Goal: Information Seeking & Learning: Check status

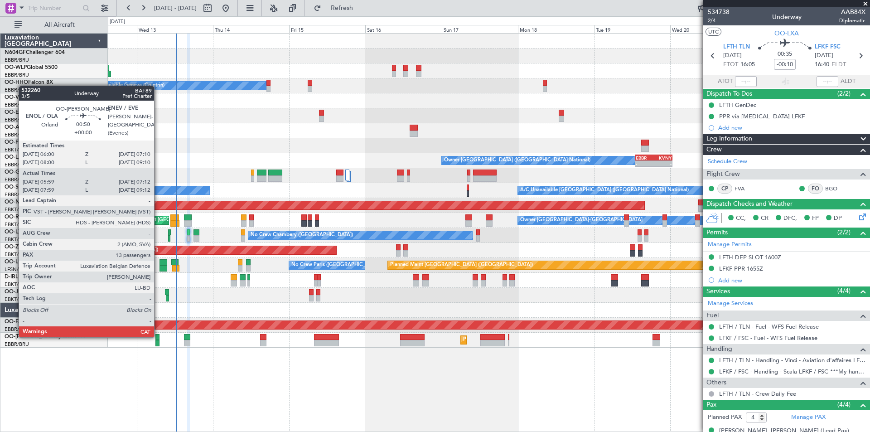
click at [158, 335] on div at bounding box center [157, 337] width 4 height 6
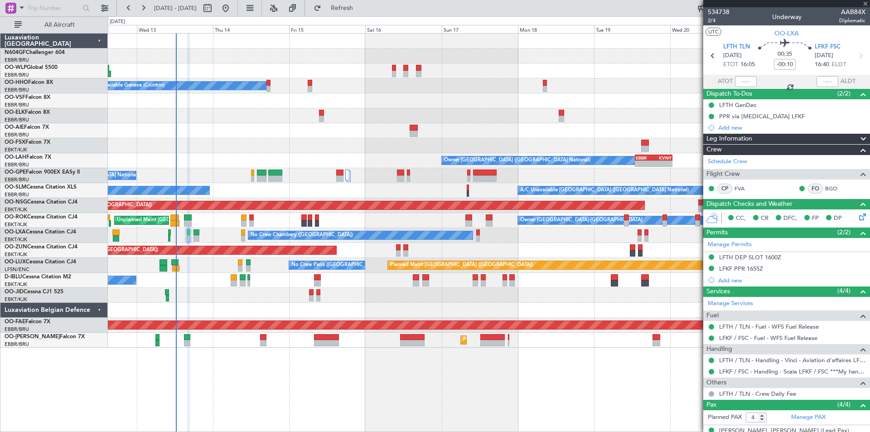
type input "06:09"
type input "07:02"
type input "13"
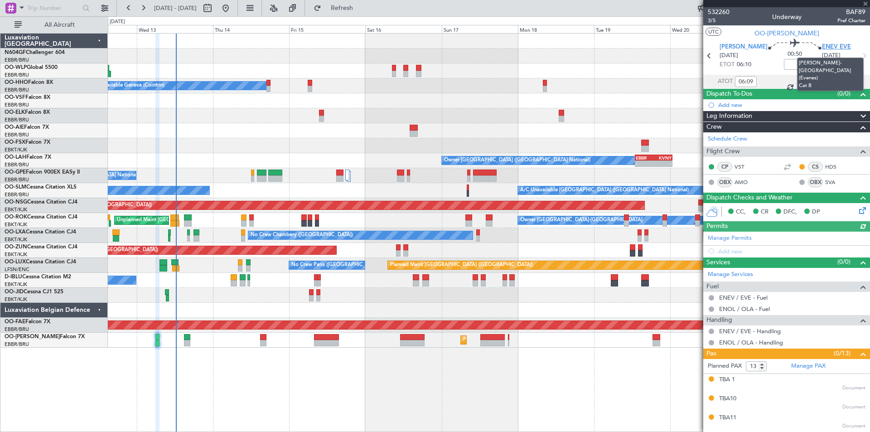
click at [822, 44] on span "ENEV EVE" at bounding box center [836, 47] width 29 height 9
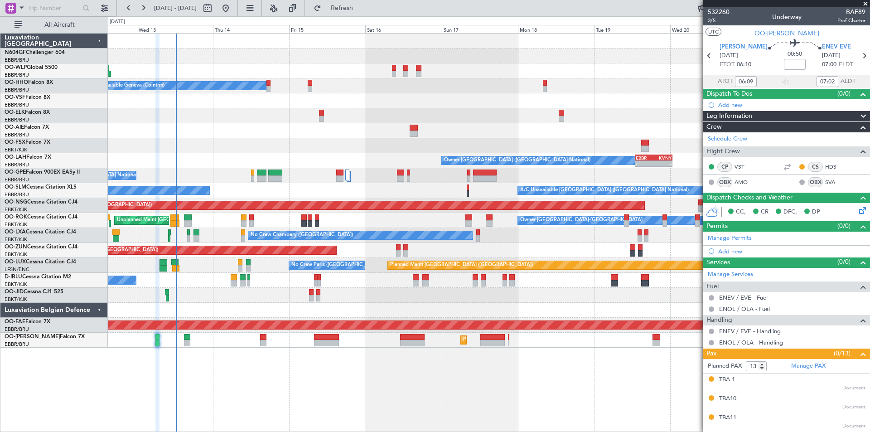
click at [409, 72] on div "Planned Maint [GEOGRAPHIC_DATA] ([GEOGRAPHIC_DATA])" at bounding box center [489, 70] width 762 height 15
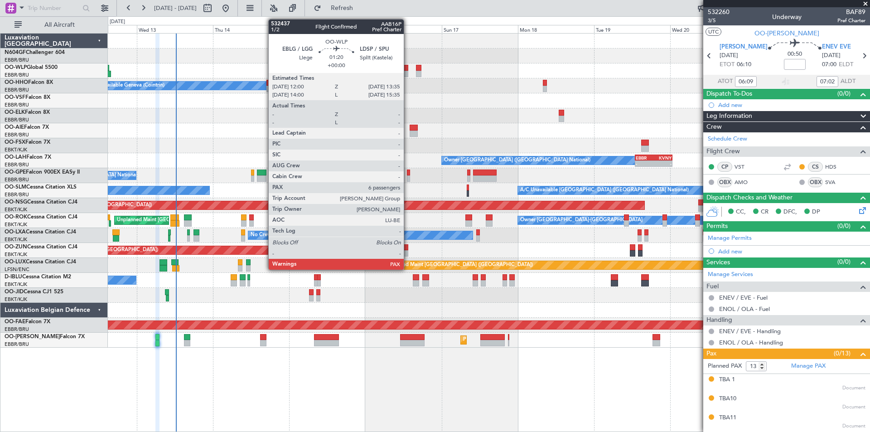
click at [408, 73] on div at bounding box center [405, 74] width 5 height 6
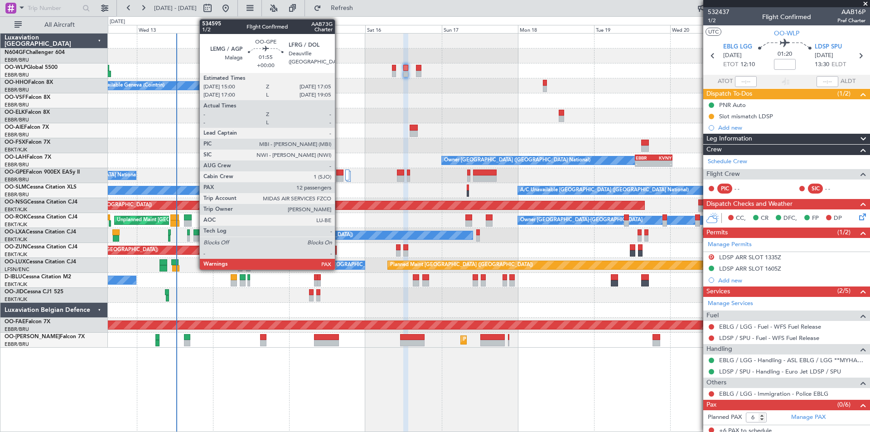
click at [339, 180] on div at bounding box center [339, 178] width 7 height 6
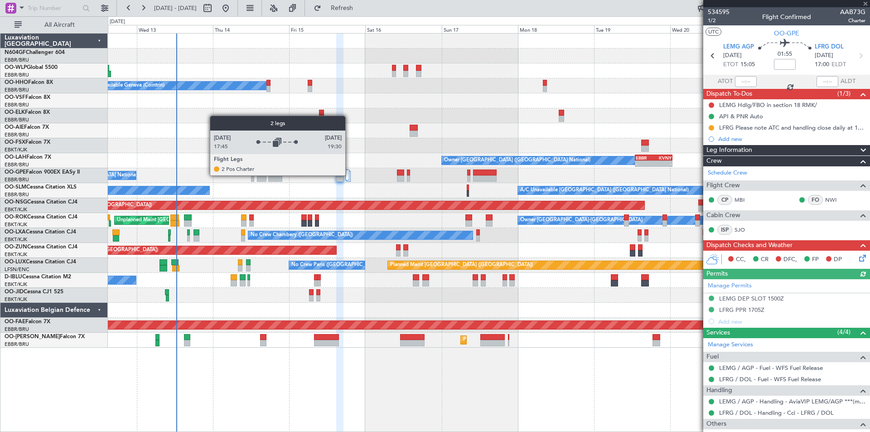
click at [349, 175] on div at bounding box center [347, 174] width 5 height 11
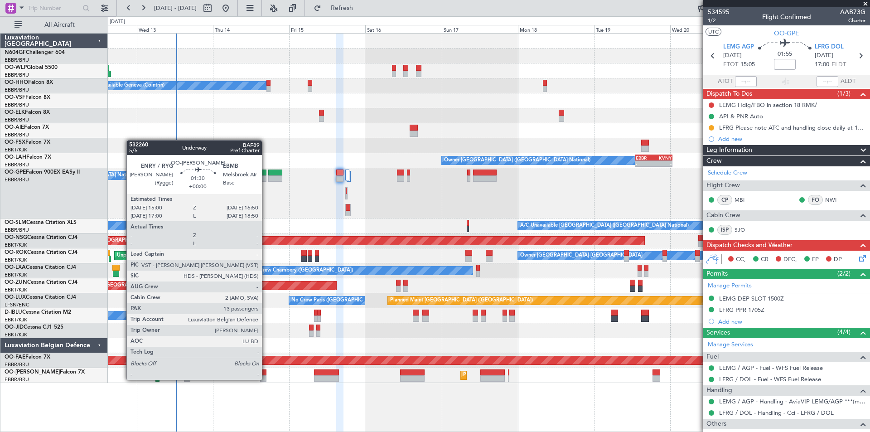
click at [266, 379] on div at bounding box center [263, 378] width 6 height 6
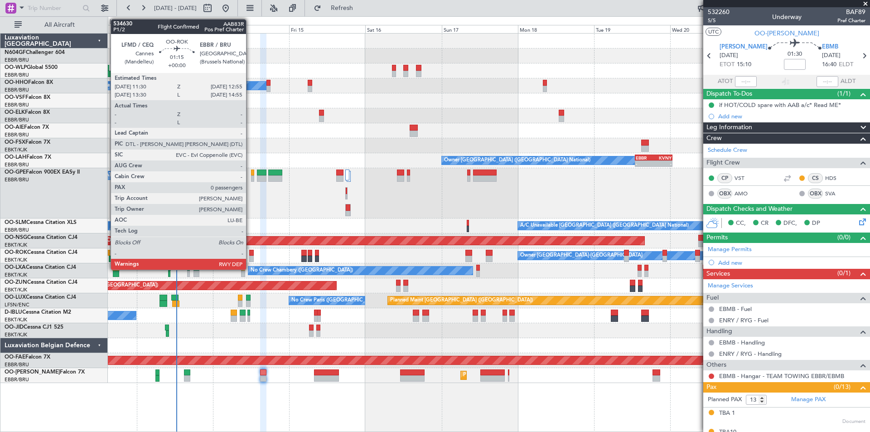
click at [251, 261] on div at bounding box center [251, 259] width 5 height 6
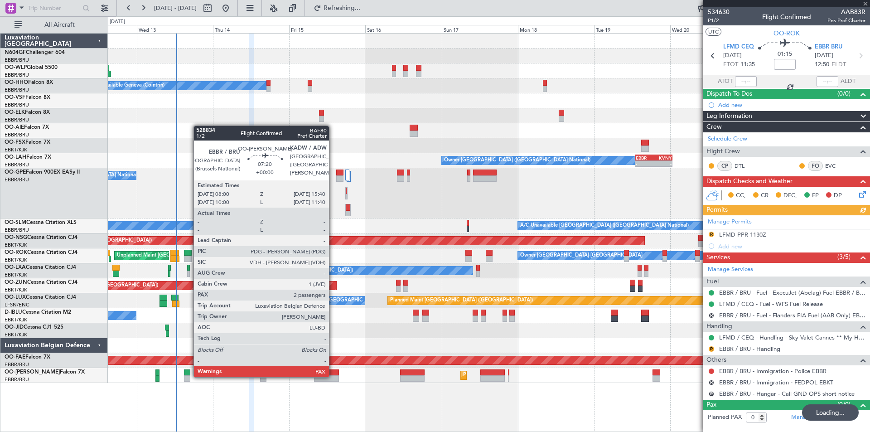
click at [333, 376] on div at bounding box center [326, 378] width 24 height 6
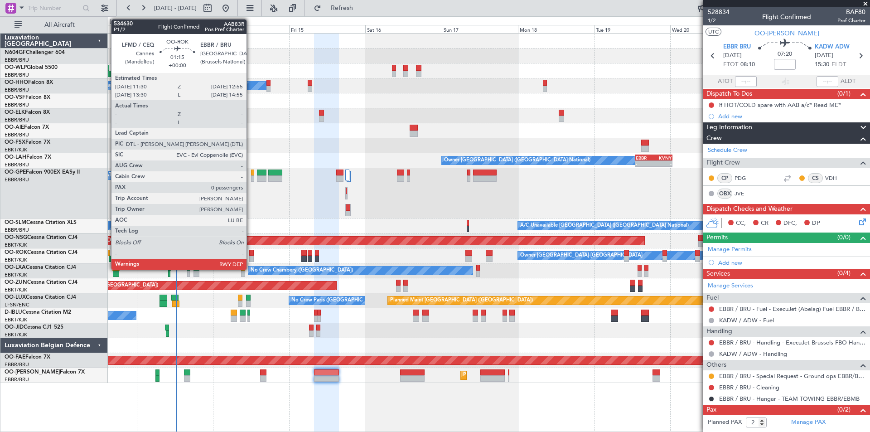
click at [251, 257] on div at bounding box center [251, 259] width 5 height 6
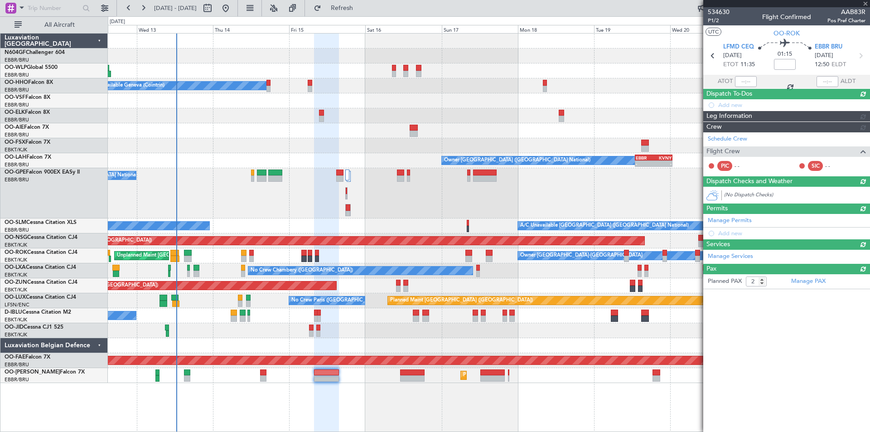
type input "0"
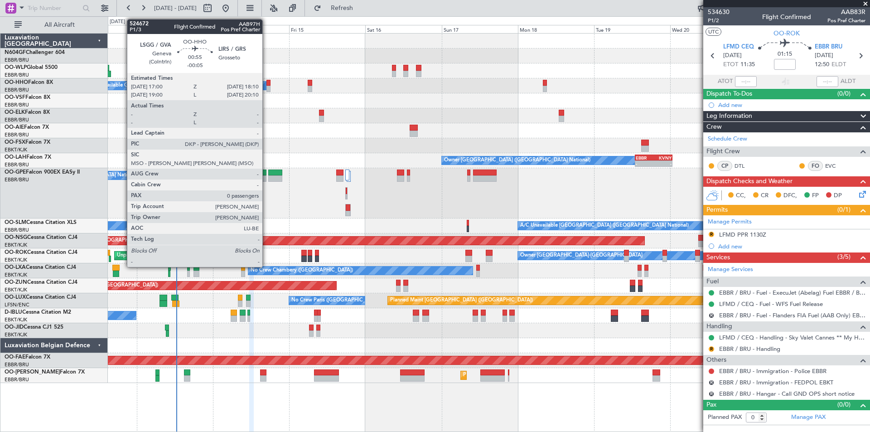
click at [268, 84] on div at bounding box center [268, 83] width 4 height 6
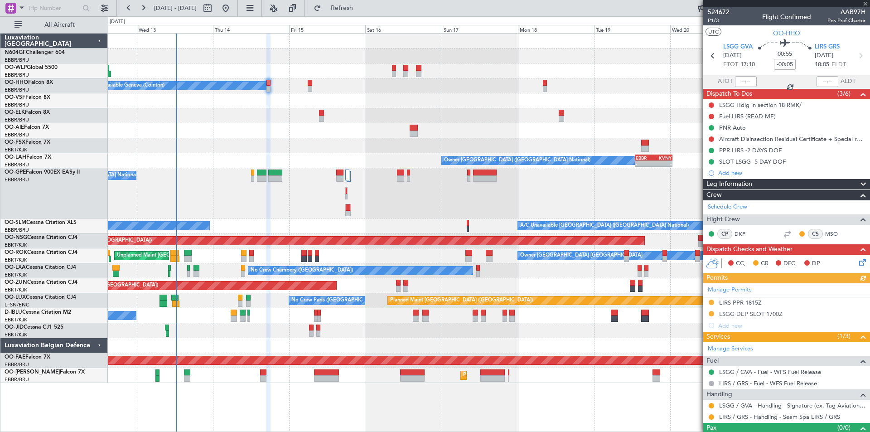
scroll to position [16, 0]
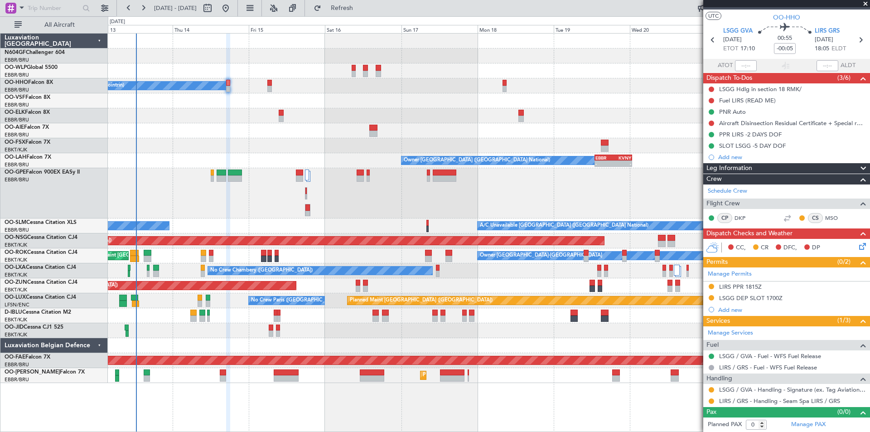
click at [391, 199] on div "No Crew [GEOGRAPHIC_DATA] ([GEOGRAPHIC_DATA] National)" at bounding box center [489, 193] width 762 height 50
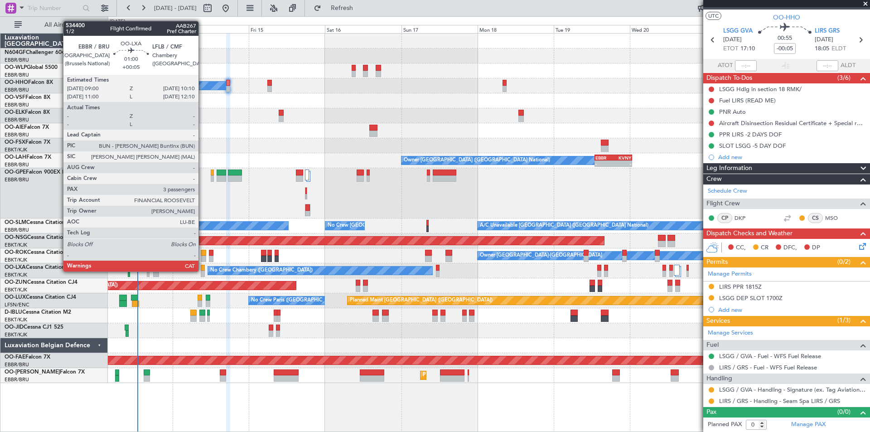
click at [203, 271] on div at bounding box center [203, 273] width 4 height 6
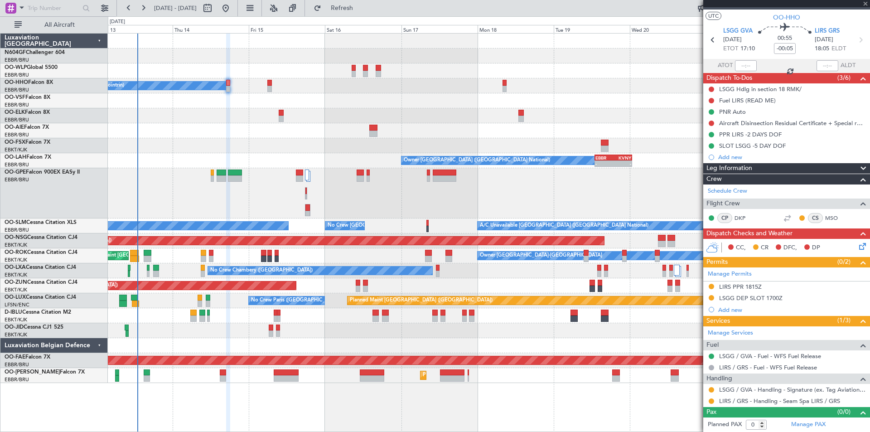
type input "+00:05"
type input "3"
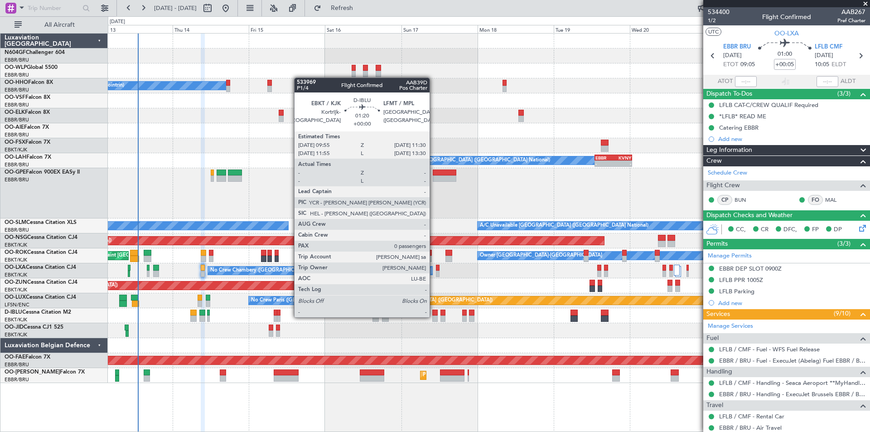
click at [434, 316] on div at bounding box center [434, 318] width 5 height 6
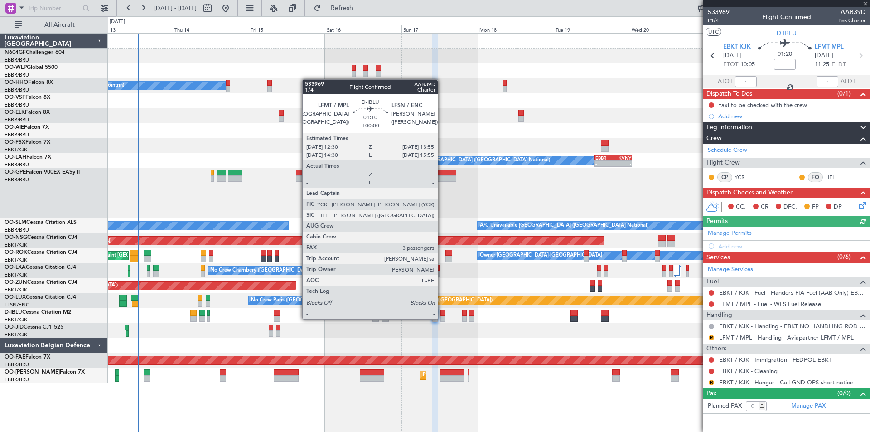
click at [442, 318] on div at bounding box center [442, 318] width 5 height 6
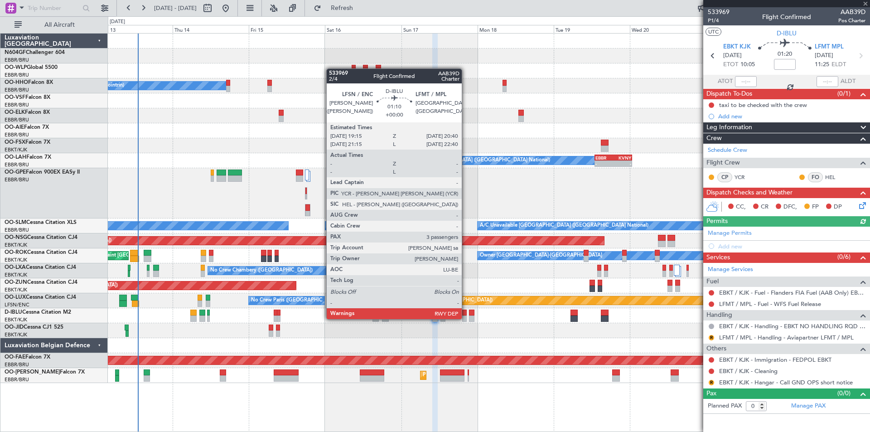
type input "3"
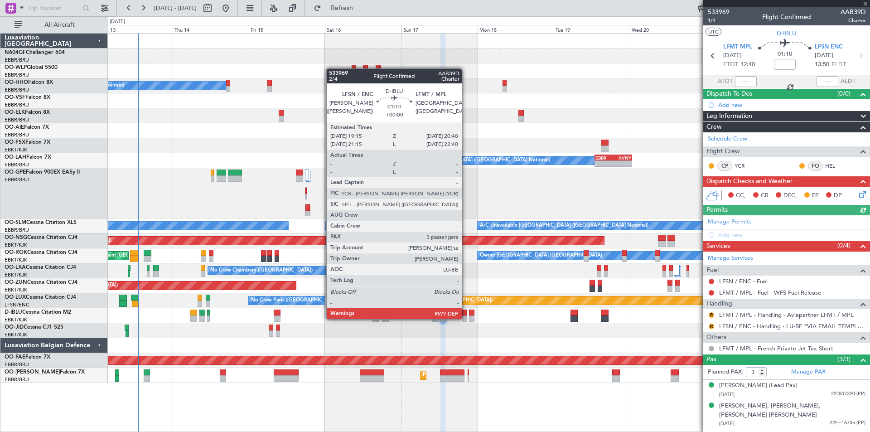
click at [466, 318] on div at bounding box center [464, 318] width 5 height 6
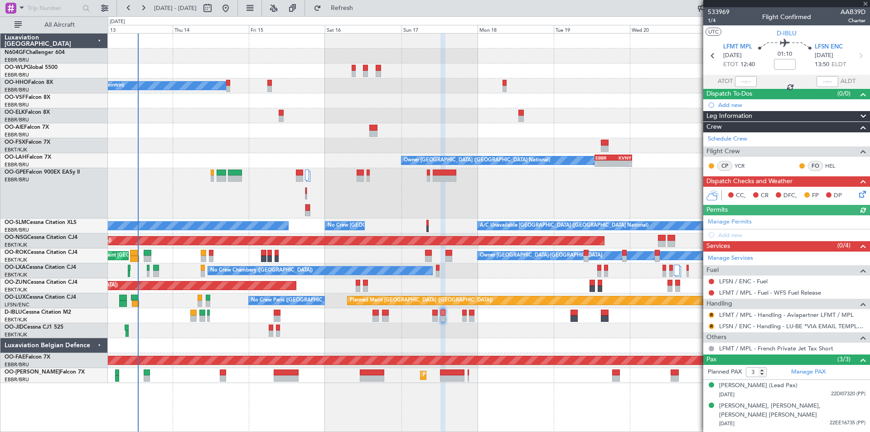
click at [474, 319] on div "No Crew [GEOGRAPHIC_DATA] ([GEOGRAPHIC_DATA] National)" at bounding box center [489, 315] width 762 height 15
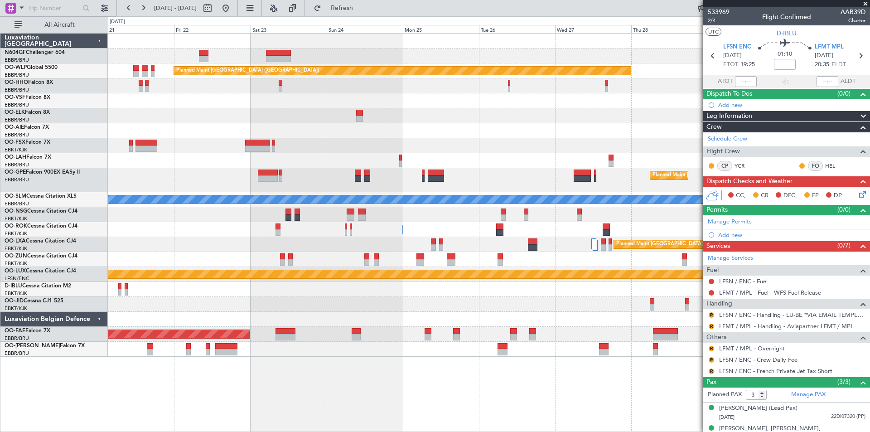
click at [7, 205] on div "Planned Maint [GEOGRAPHIC_DATA] ([GEOGRAPHIC_DATA]) Planned Maint [GEOGRAPHIC_D…" at bounding box center [435, 223] width 870 height 415
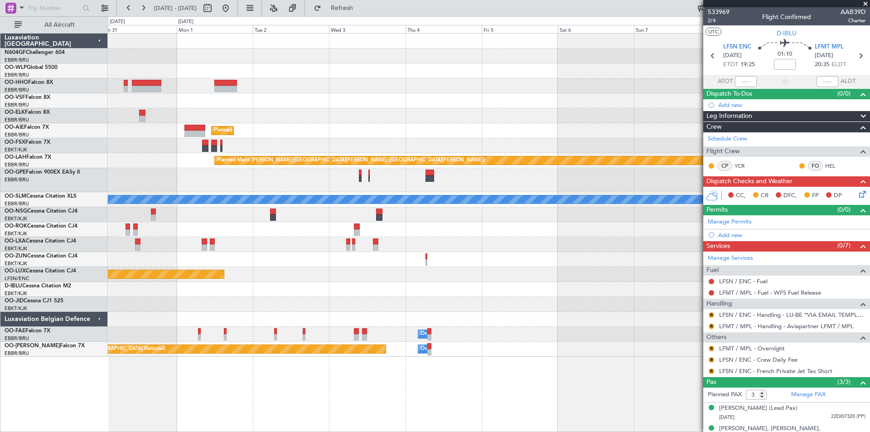
click at [120, 198] on div "Planned Maint Kortrijk-[GEOGRAPHIC_DATA] Planned Maint [GEOGRAPHIC_DATA] ([GEOG…" at bounding box center [489, 195] width 762 height 323
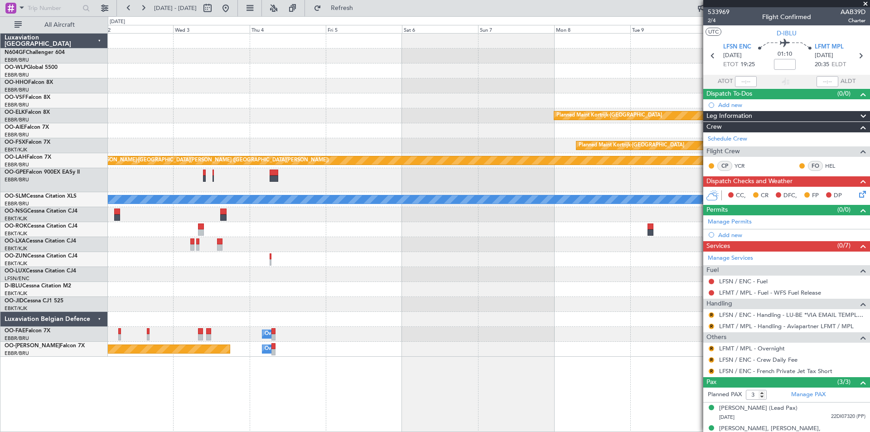
click at [0, 184] on div "Planned Maint Kortrijk-[GEOGRAPHIC_DATA] Planned Maint [GEOGRAPHIC_DATA] ([GEOG…" at bounding box center [435, 223] width 870 height 415
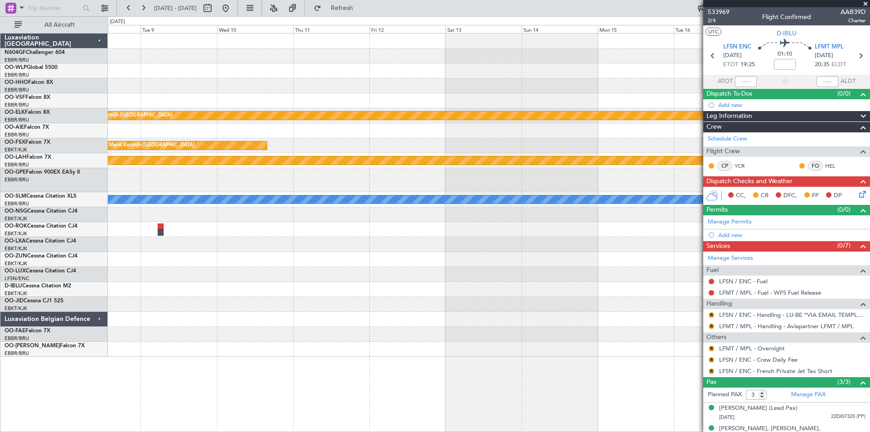
click at [26, 188] on div "Planned Maint Kortrijk-[GEOGRAPHIC_DATA] Planned Maint [GEOGRAPHIC_DATA]-[GEOGR…" at bounding box center [435, 223] width 870 height 415
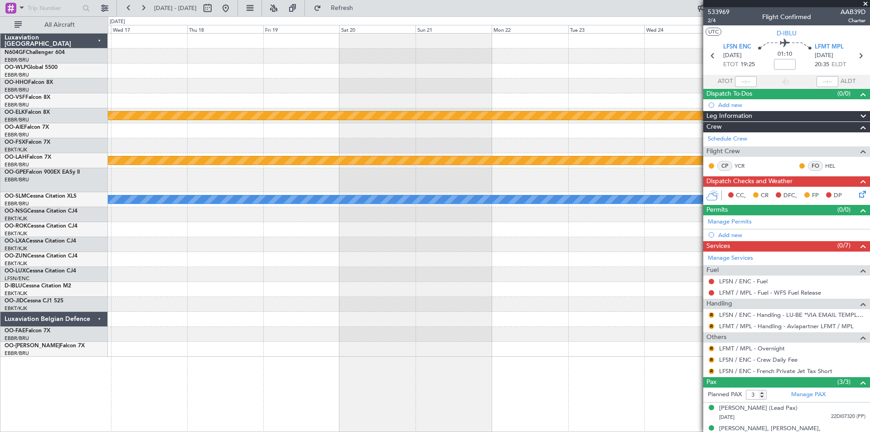
click at [766, 251] on body "[DATE] - [DATE] Refresh Quick Links All Aircraft Planned Maint [GEOGRAPHIC_DATA…" at bounding box center [435, 216] width 870 height 432
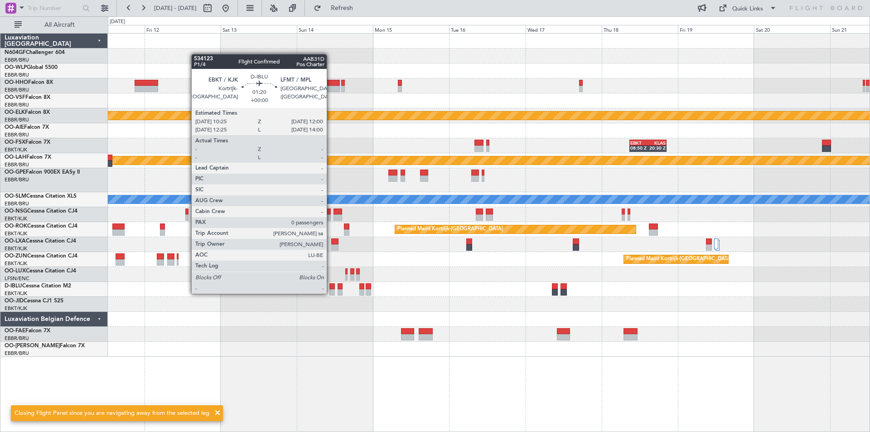
click at [331, 293] on div at bounding box center [331, 292] width 5 height 6
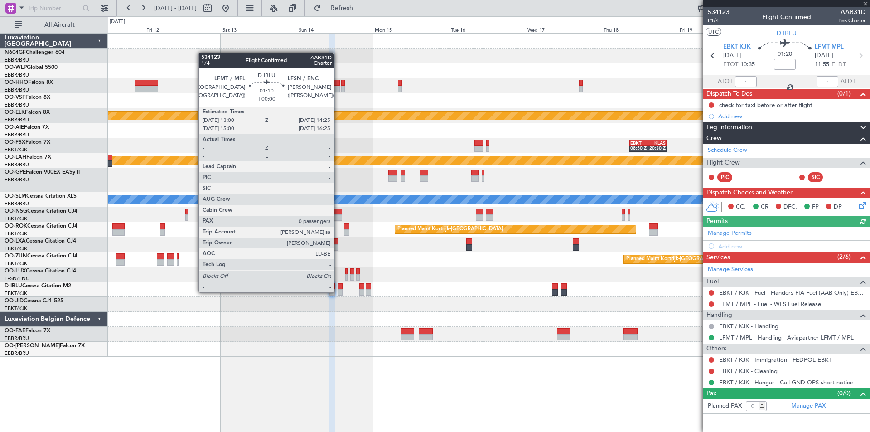
click at [338, 291] on div at bounding box center [340, 292] width 5 height 6
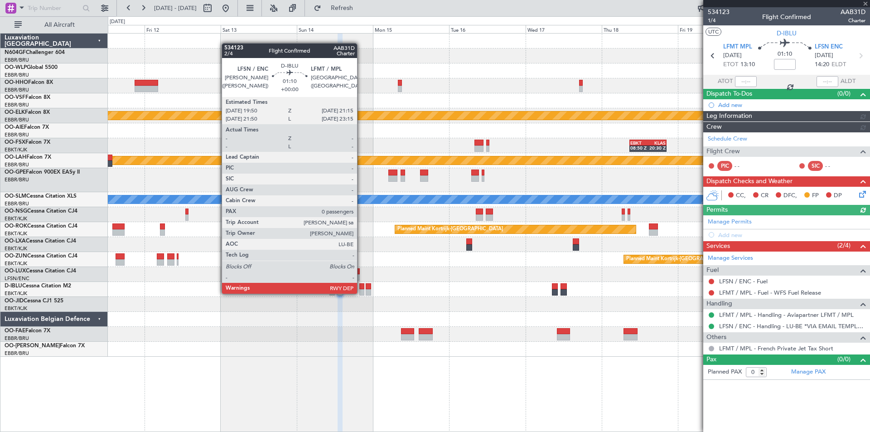
click at [361, 293] on div at bounding box center [361, 292] width 5 height 6
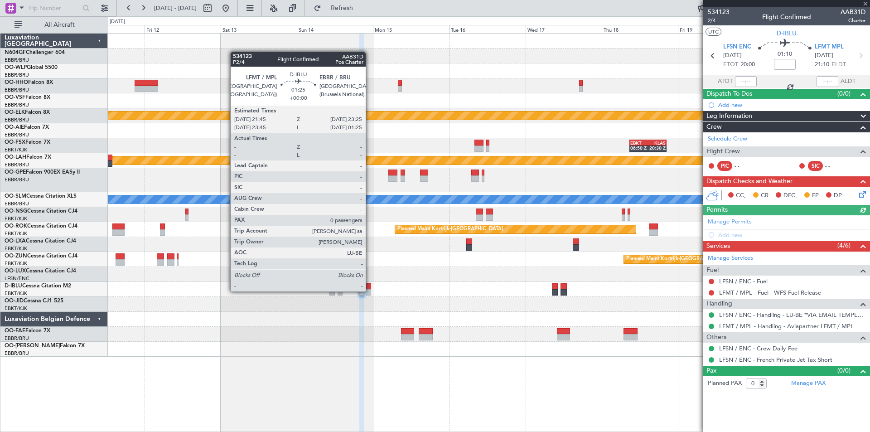
click at [370, 291] on div at bounding box center [368, 292] width 5 height 6
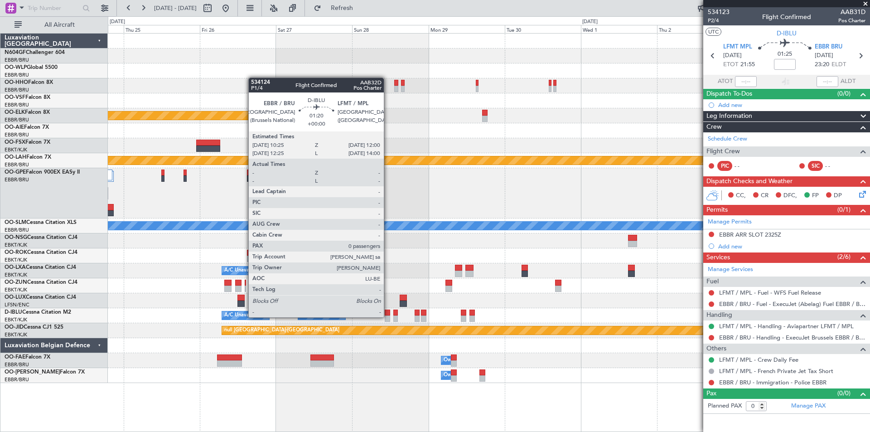
click at [388, 317] on div at bounding box center [387, 318] width 5 height 6
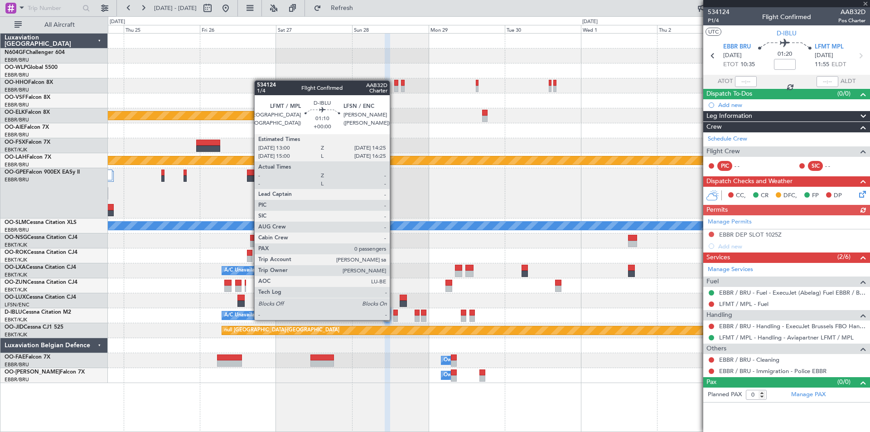
click at [394, 319] on div at bounding box center [395, 318] width 5 height 6
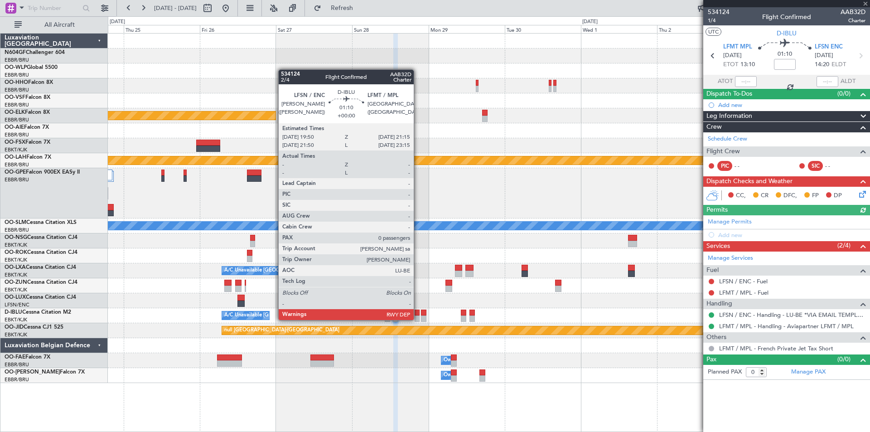
click at [418, 319] on div at bounding box center [417, 318] width 5 height 6
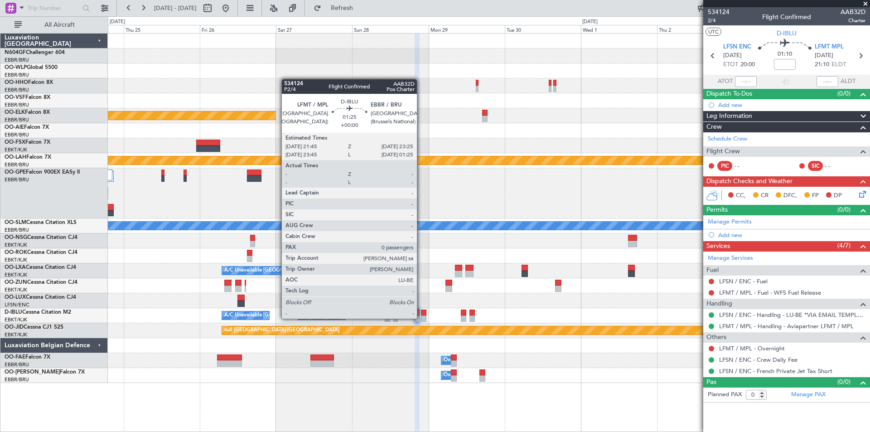
click at [421, 318] on div at bounding box center [423, 318] width 5 height 6
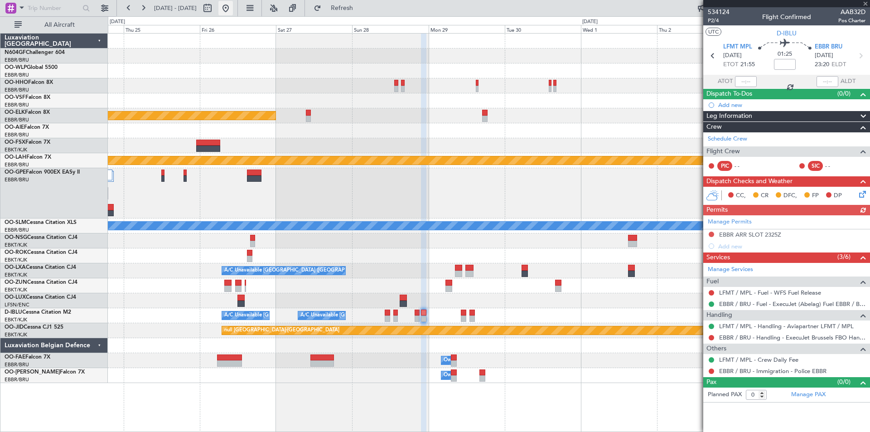
click at [233, 7] on button at bounding box center [225, 8] width 14 height 14
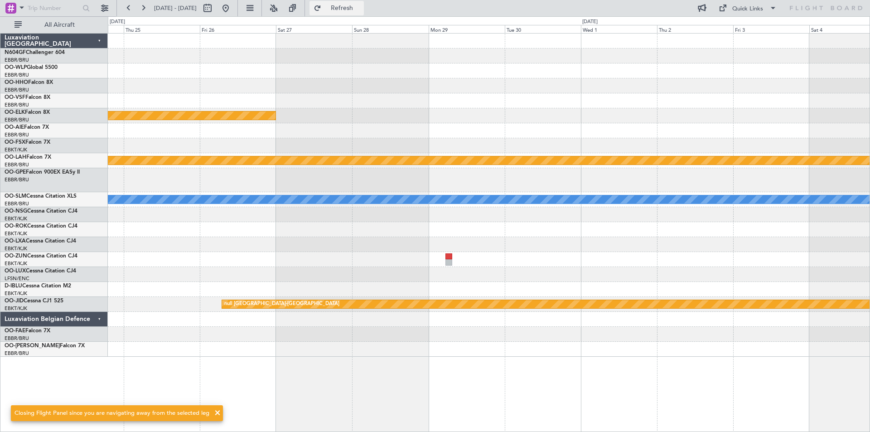
click at [361, 7] on span "Refresh" at bounding box center [342, 8] width 38 height 6
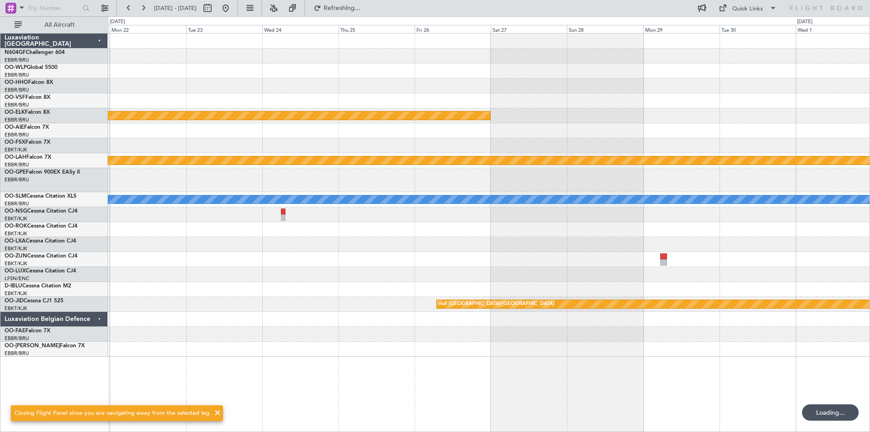
click at [869, 230] on div "Planned Maint Kortrijk-[GEOGRAPHIC_DATA] Planned [GEOGRAPHIC_DATA][PERSON_NAME]…" at bounding box center [435, 223] width 870 height 415
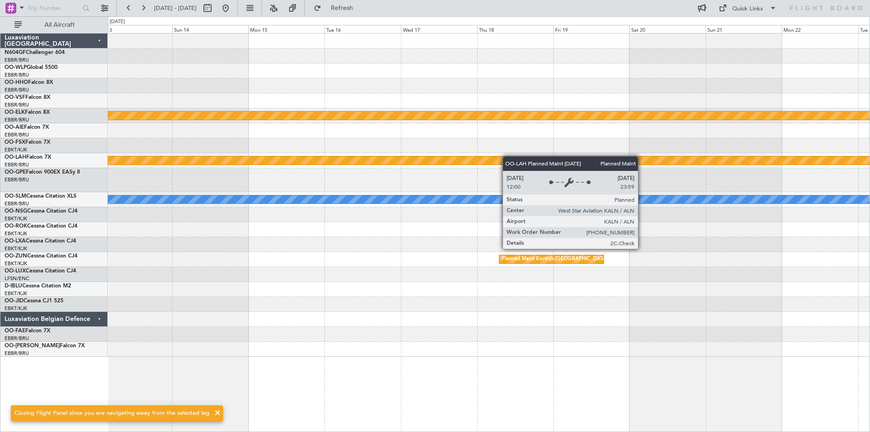
click at [528, 159] on div "Planned Maint Kortrijk-[GEOGRAPHIC_DATA] Planned Maint [GEOGRAPHIC_DATA]-[GEOGR…" at bounding box center [489, 195] width 762 height 323
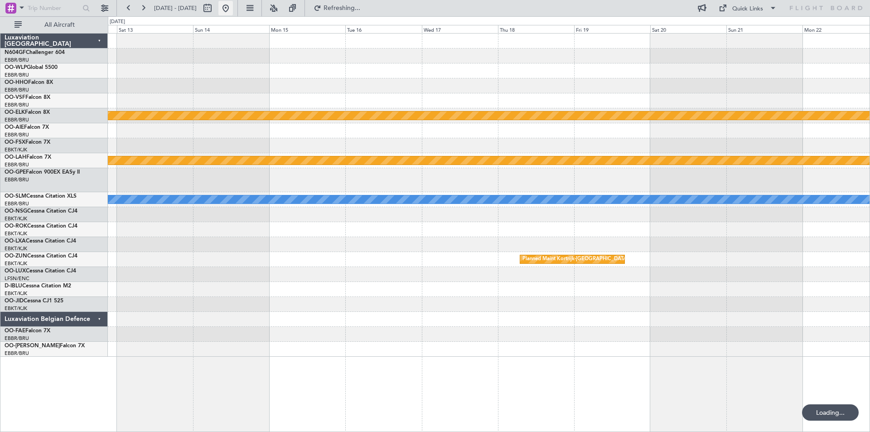
click at [233, 8] on button at bounding box center [225, 8] width 14 height 14
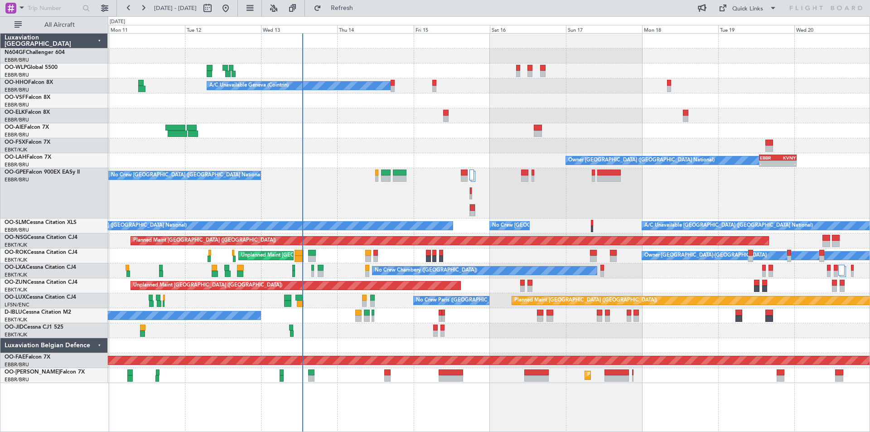
click at [612, 339] on div at bounding box center [489, 345] width 762 height 15
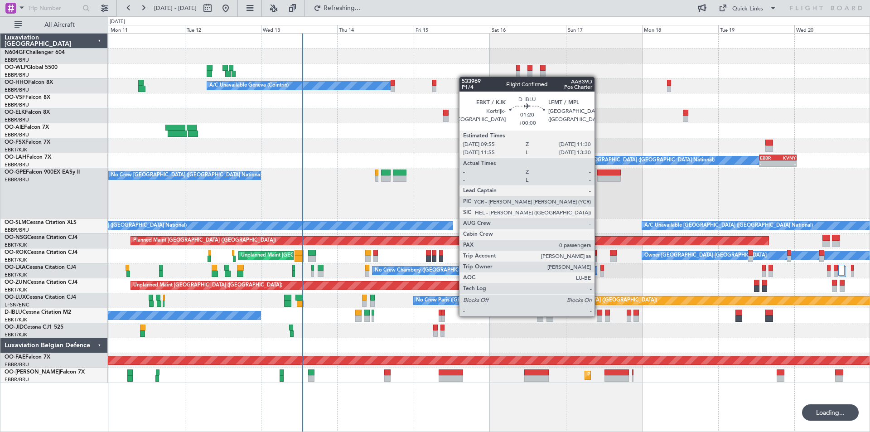
click at [598, 315] on div at bounding box center [599, 318] width 5 height 6
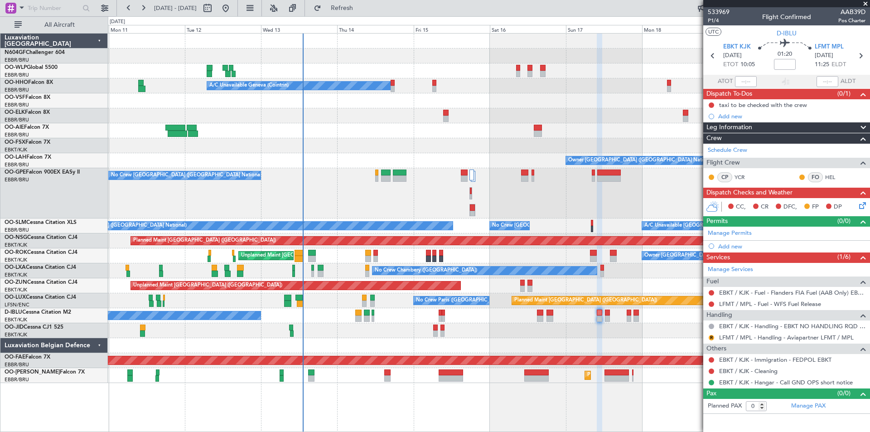
click at [615, 308] on div "Planned Maint [GEOGRAPHIC_DATA] ([GEOGRAPHIC_DATA]) A/C Unavailable Geneva (Coi…" at bounding box center [489, 208] width 762 height 349
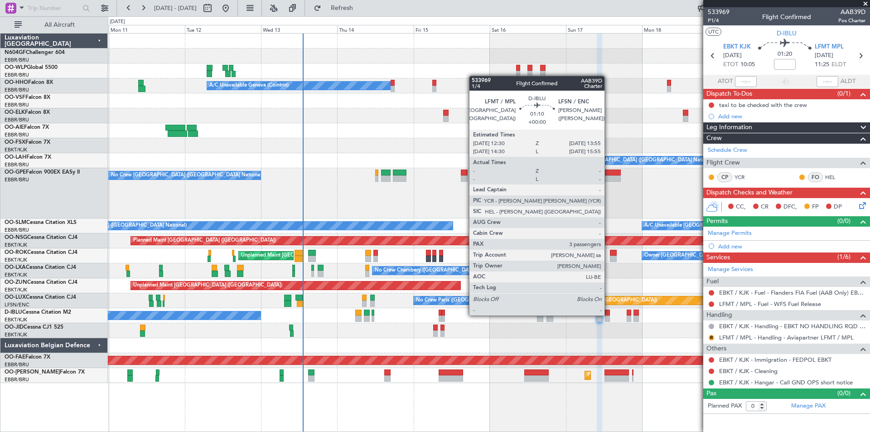
click at [608, 315] on div at bounding box center [607, 312] width 5 height 6
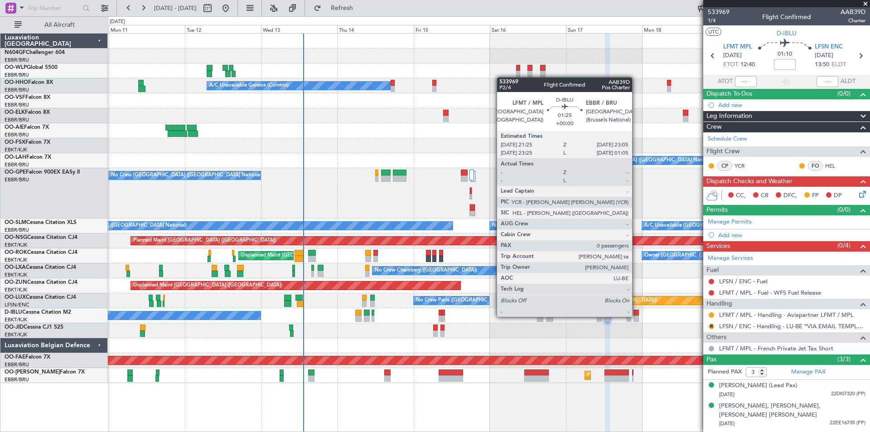
click at [636, 317] on div at bounding box center [635, 318] width 5 height 6
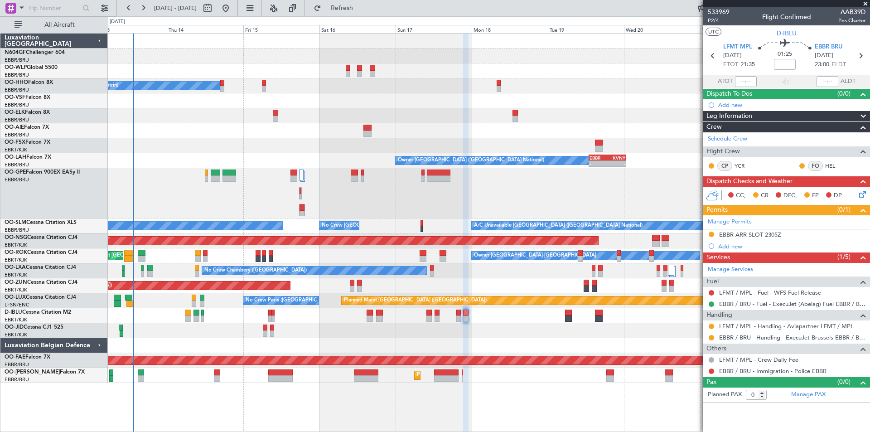
click at [425, 313] on div "No Crew [GEOGRAPHIC_DATA] ([GEOGRAPHIC_DATA] National)" at bounding box center [489, 315] width 762 height 15
click at [426, 316] on div "No Crew [GEOGRAPHIC_DATA] ([GEOGRAPHIC_DATA] National)" at bounding box center [489, 315] width 762 height 15
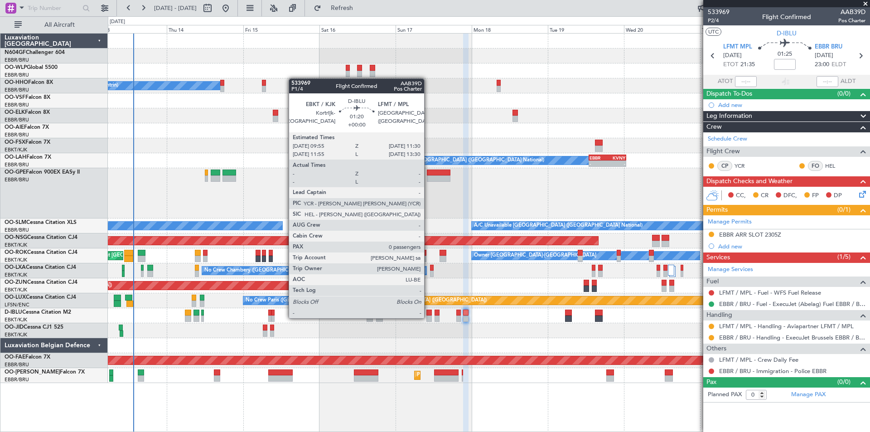
click at [429, 317] on div at bounding box center [428, 318] width 5 height 6
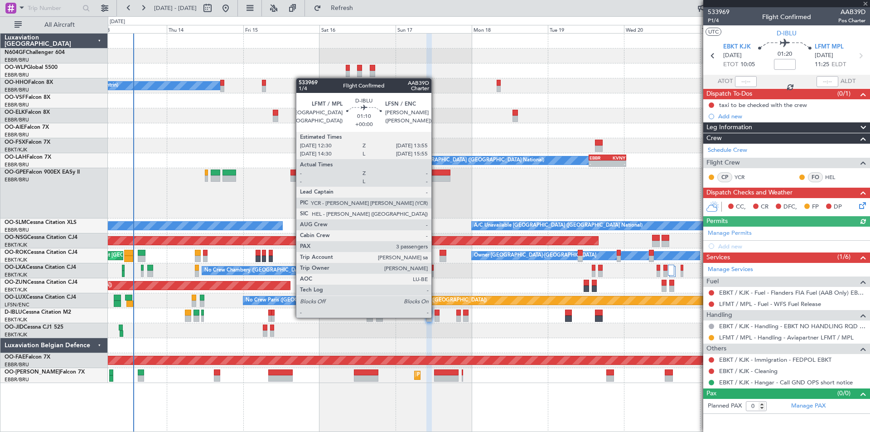
click at [435, 317] on div at bounding box center [436, 318] width 5 height 6
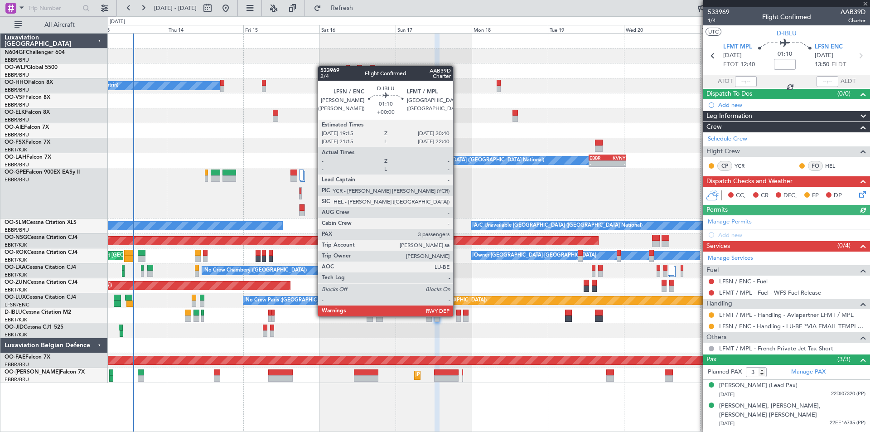
click at [457, 315] on div at bounding box center [458, 318] width 5 height 6
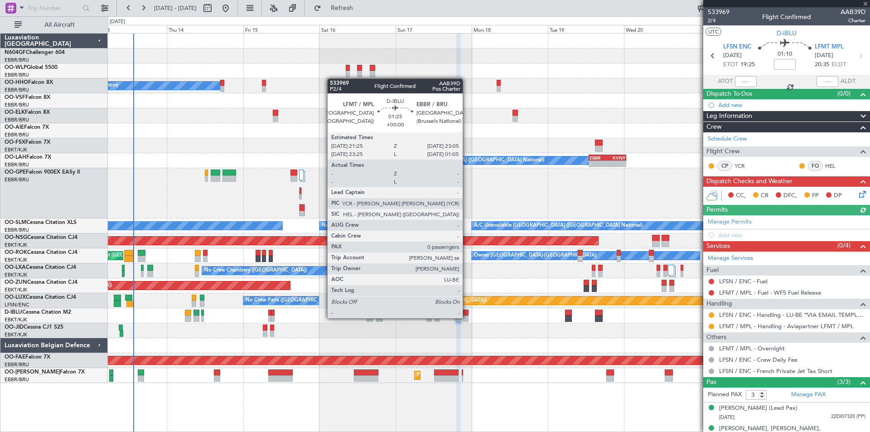
click at [467, 318] on div at bounding box center [465, 318] width 5 height 6
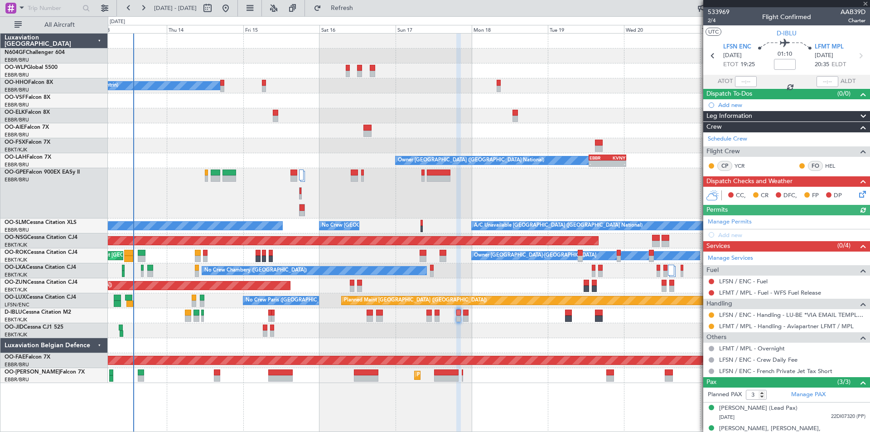
type input "0"
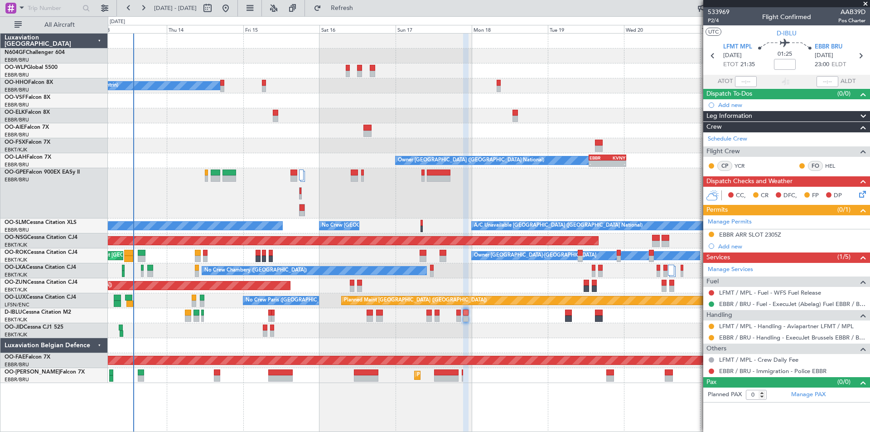
click at [827, 246] on fb-app "[DATE] - [DATE] Refresh Quick Links All Aircraft Planned Maint [GEOGRAPHIC_DATA…" at bounding box center [435, 219] width 870 height 425
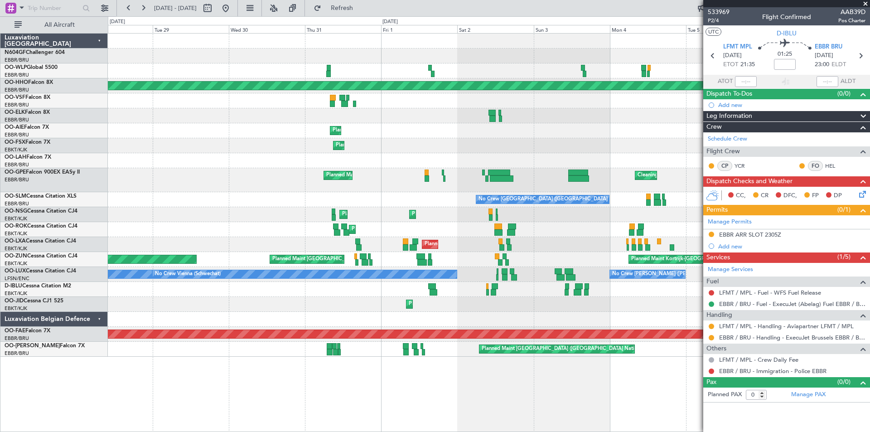
click at [694, 244] on div "Planned Maint Milan (Linate) Planned Maint Geneva ([GEOGRAPHIC_DATA]) Owner [GE…" at bounding box center [489, 195] width 762 height 323
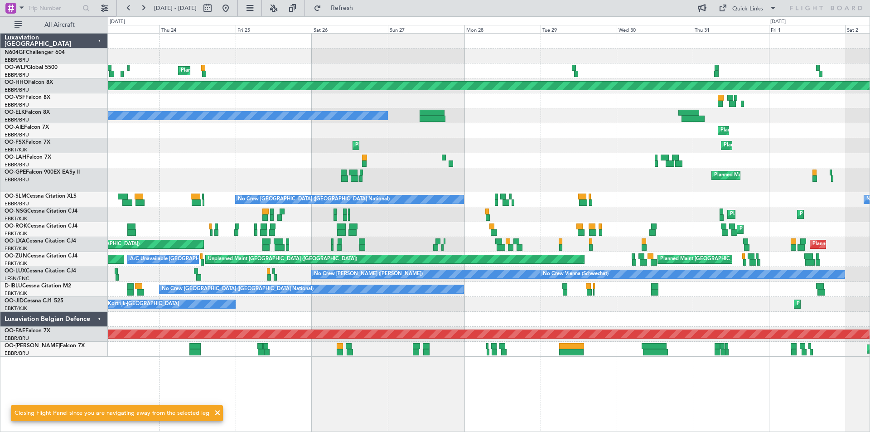
click at [746, 313] on div "Planned Maint Milan (Linate) Planned Maint Geneva ([GEOGRAPHIC_DATA]) Owner [GE…" at bounding box center [489, 195] width 762 height 323
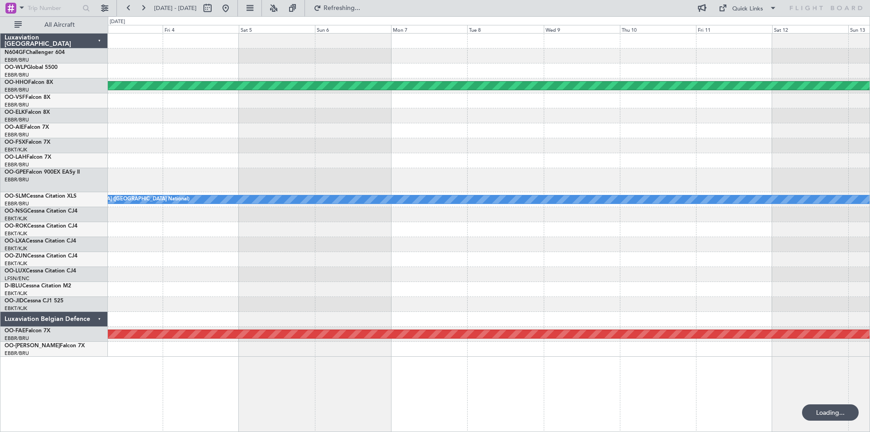
click at [869, 303] on div "Planned Maint Geneva (Cointrin) Planned Maint [GEOGRAPHIC_DATA] ([GEOGRAPHIC_DA…" at bounding box center [435, 223] width 870 height 415
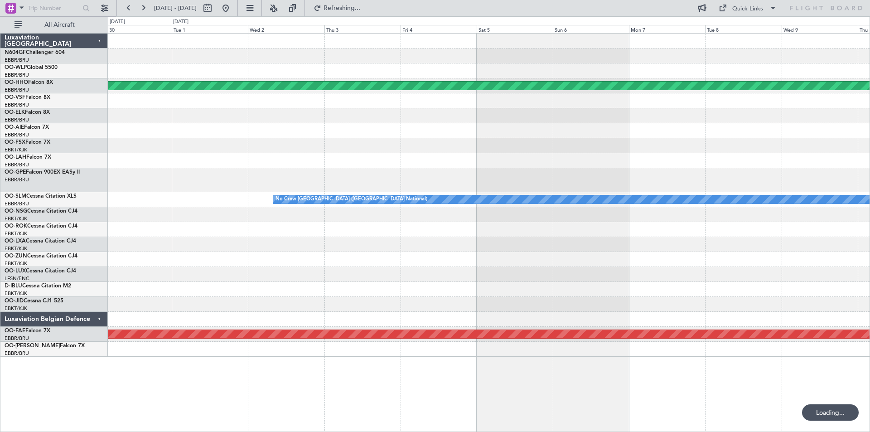
click at [864, 303] on div at bounding box center [489, 304] width 762 height 15
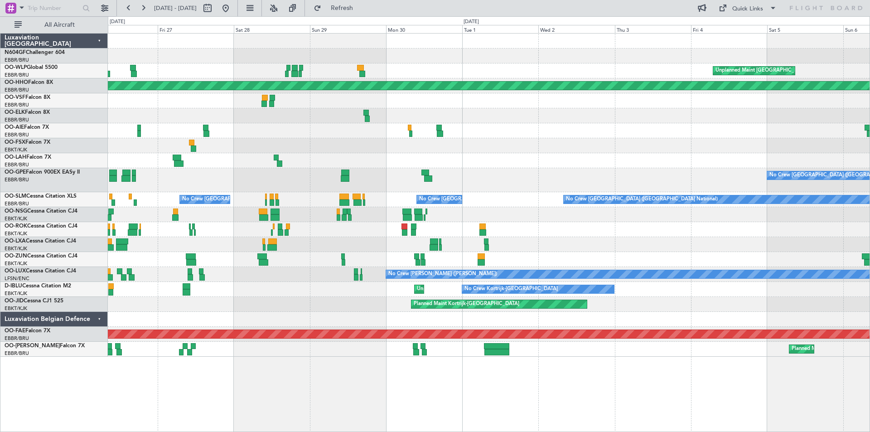
click at [324, 250] on div "Planned Maint Kortrijk-[GEOGRAPHIC_DATA] Planned Maint [GEOGRAPHIC_DATA] ([GEOG…" at bounding box center [489, 244] width 762 height 15
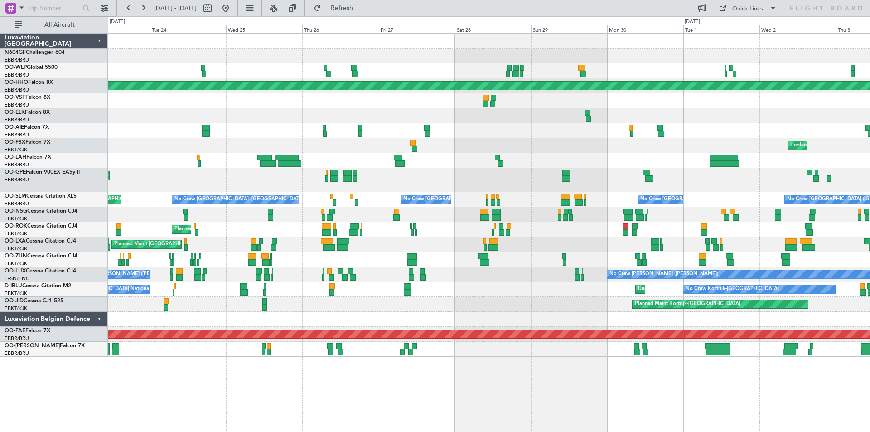
click at [385, 297] on div "Unplanned Maint [GEOGRAPHIC_DATA]-[GEOGRAPHIC_DATA] Planned Maint Geneva ([GEOG…" at bounding box center [489, 195] width 762 height 323
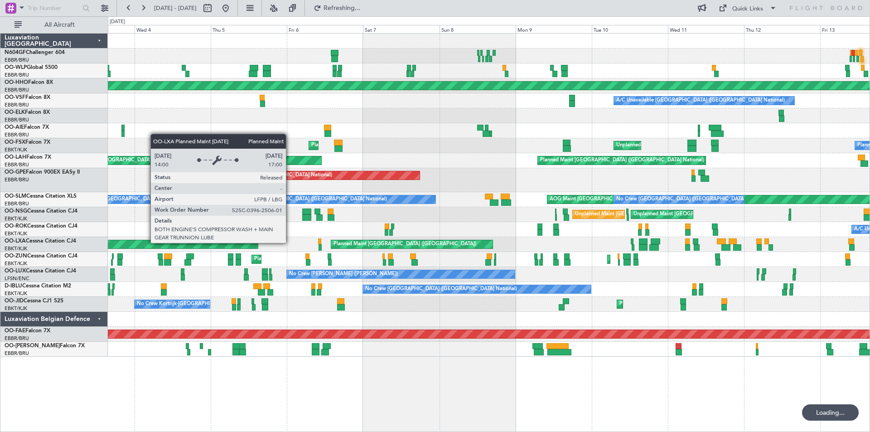
click at [412, 241] on div "Planned Maint [GEOGRAPHIC_DATA] ([GEOGRAPHIC_DATA])" at bounding box center [411, 244] width 161 height 8
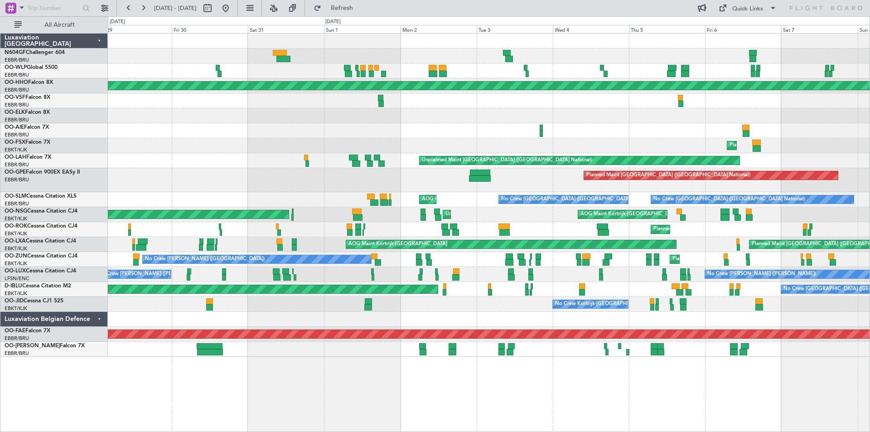
click at [634, 264] on div "Planned Maint Geneva (Cointrin) A/C Unavailable Brussels (Brussels National) Pl…" at bounding box center [489, 195] width 762 height 323
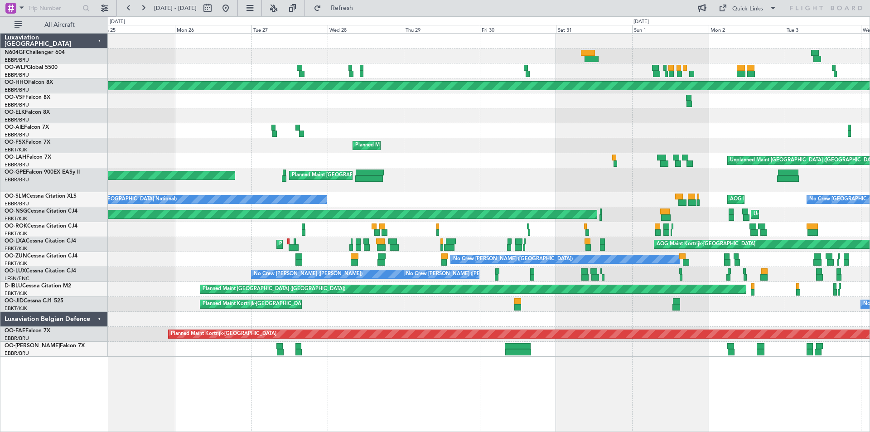
click at [603, 272] on div "Planned Maint Milan (Linate) Planned Maint Geneva (Cointrin) Planned Maint Kort…" at bounding box center [489, 195] width 762 height 323
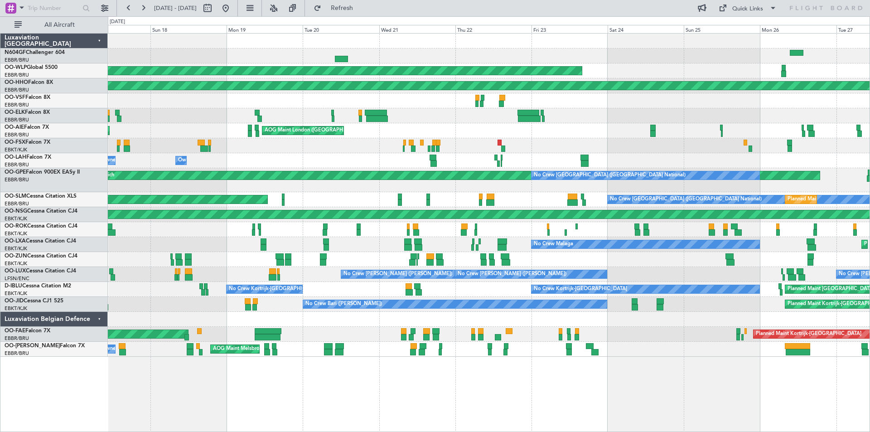
click at [439, 250] on div "Planned Maint Kortrijk-Wevelgem No Crew Malaga" at bounding box center [489, 244] width 762 height 15
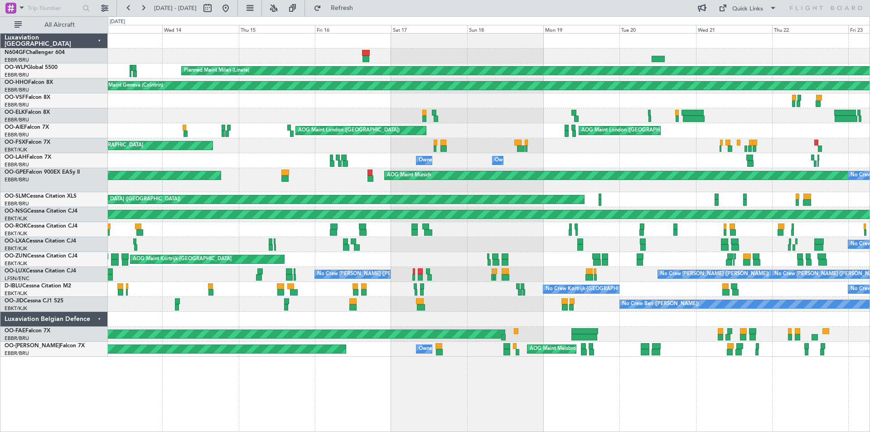
click at [599, 251] on div "No Crew Malaga" at bounding box center [489, 244] width 762 height 15
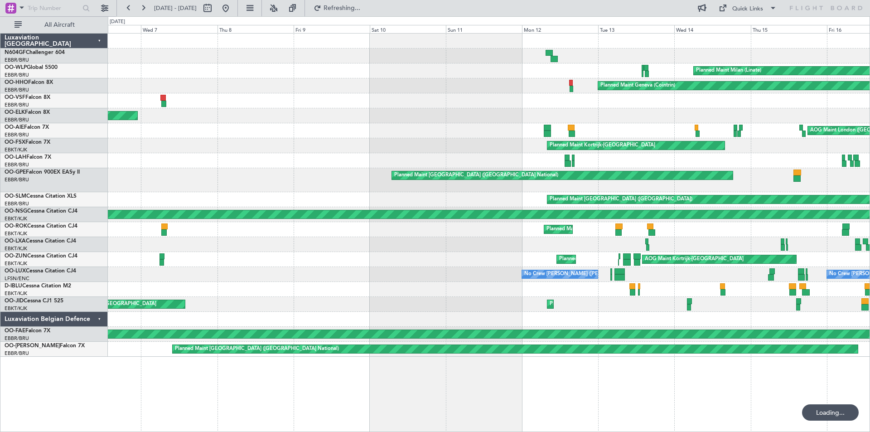
click at [613, 246] on div at bounding box center [489, 244] width 762 height 15
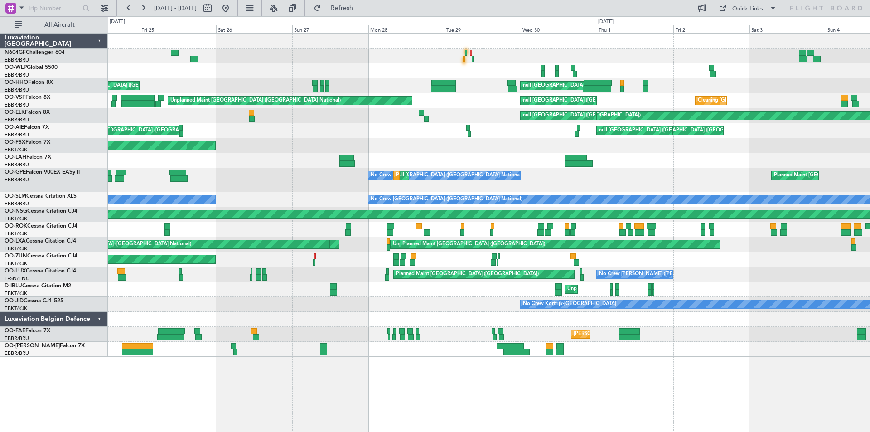
click at [726, 253] on div "null Brussels (Brussels National) null Paris (Le Bourget) Cleaning Brussels (Br…" at bounding box center [489, 195] width 762 height 323
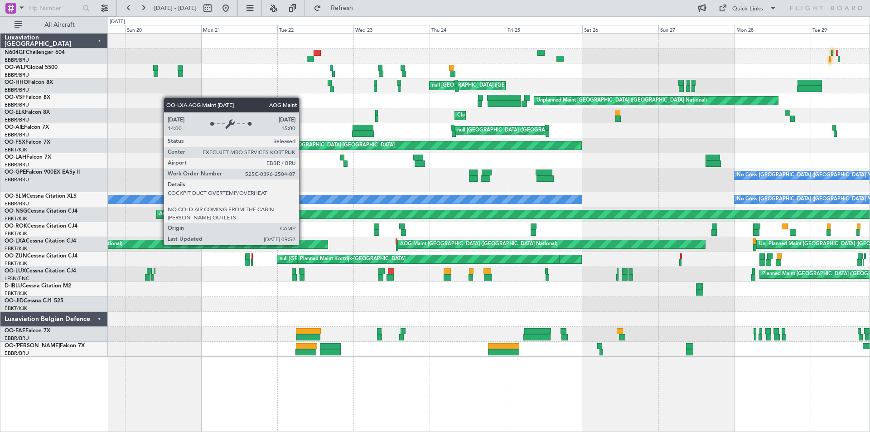
click at [649, 247] on div "AOG Maint [GEOGRAPHIC_DATA] ([GEOGRAPHIC_DATA] National)" at bounding box center [551, 244] width 307 height 8
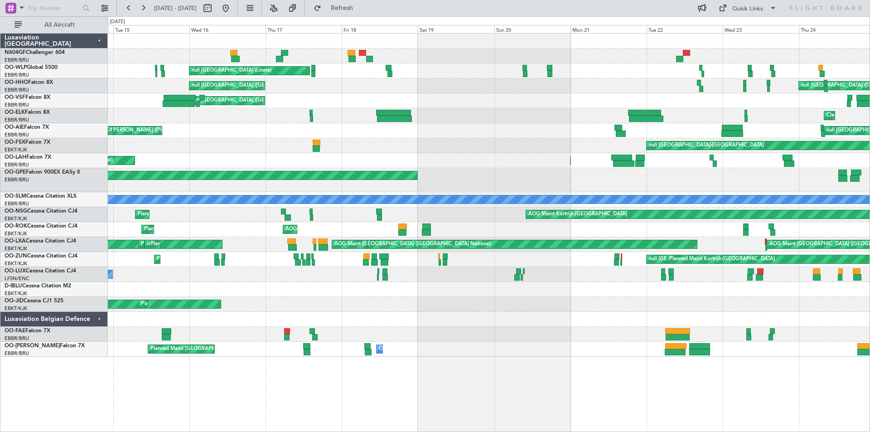
click at [577, 264] on div "Planned Maint Milan (Linate) null Milan (Linate) null Paris (Le Bourget) null B…" at bounding box center [489, 195] width 762 height 323
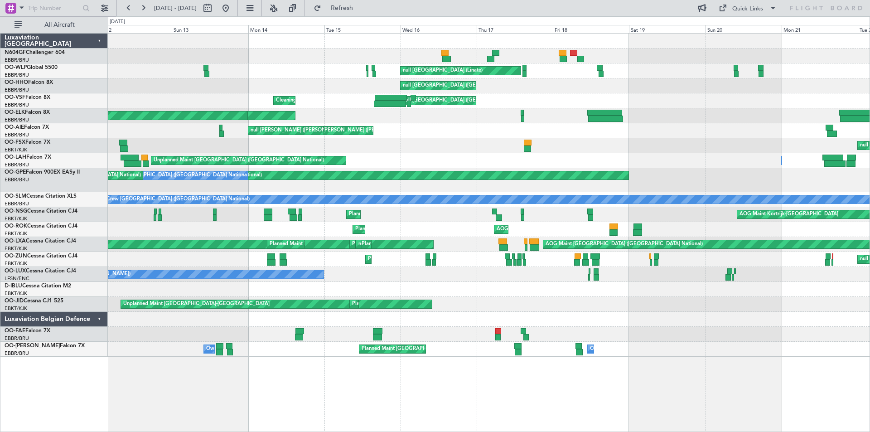
click at [476, 252] on div "Planned Maint Milan (Linate) null Milan (Linate) null Brussels (Brussels Nation…" at bounding box center [489, 195] width 762 height 323
click at [659, 273] on div "Planned Maint Milan (Linate) null Milan (Linate) null Brussels (Brussels Nation…" at bounding box center [489, 195] width 762 height 323
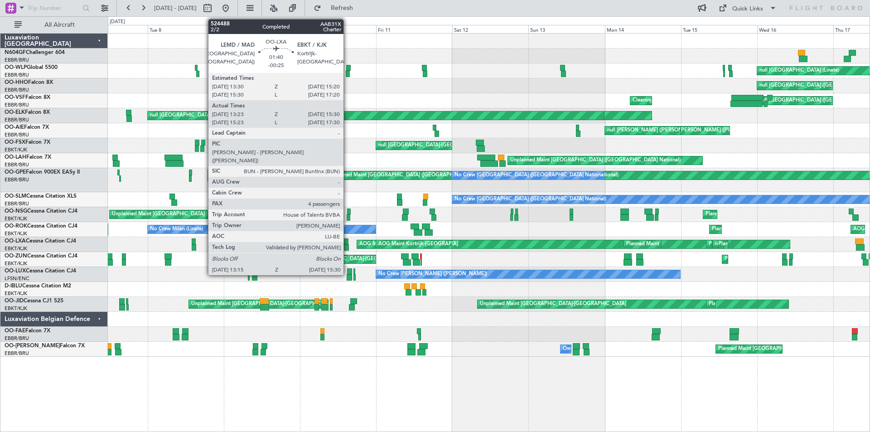
click at [347, 244] on div at bounding box center [345, 247] width 7 height 6
